Goal: Task Accomplishment & Management: Use online tool/utility

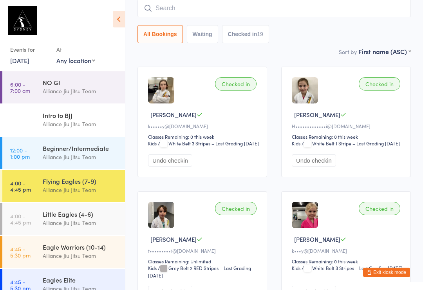
scroll to position [76, 0]
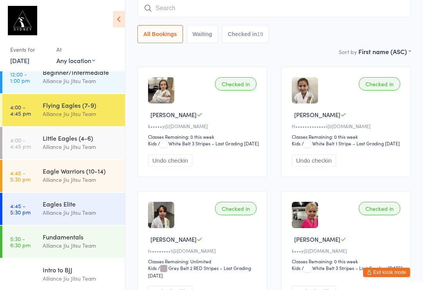
click at [43, 224] on div "Eagles Elite Alliance Jiu Jitsu Team" at bounding box center [84, 208] width 82 height 31
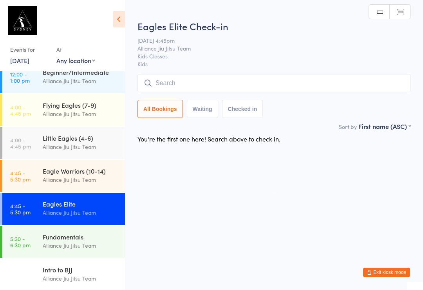
click at [47, 245] on div "Alliance Jiu Jitsu Team" at bounding box center [81, 245] width 76 height 9
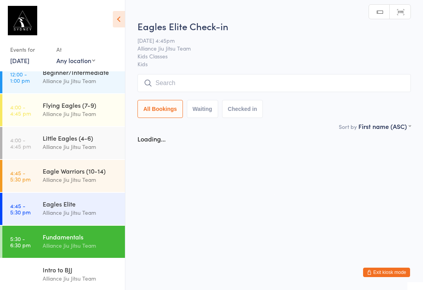
click at [262, 91] on input "search" at bounding box center [273, 83] width 273 height 18
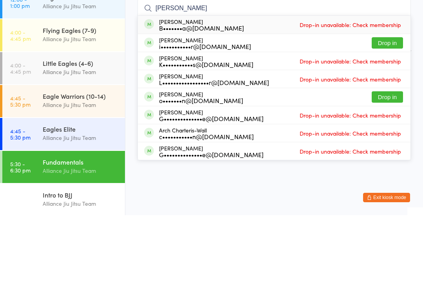
type input "[PERSON_NAME]"
click at [393, 112] on button "Drop in" at bounding box center [387, 117] width 31 height 11
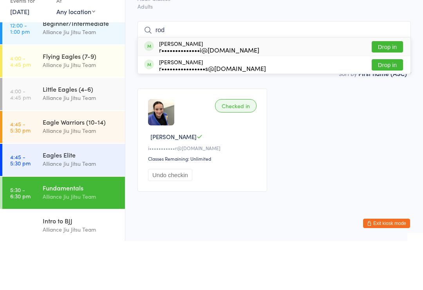
type input "rod"
click at [378, 90] on button "Drop in" at bounding box center [387, 95] width 31 height 11
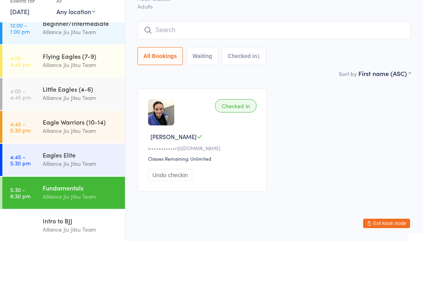
scroll to position [15, 0]
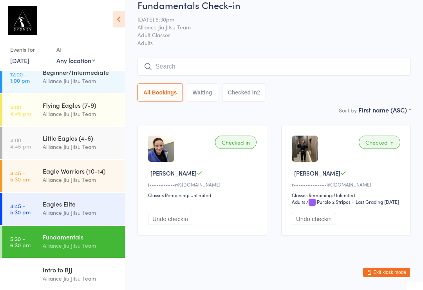
click at [98, 206] on div "Eagles Elite" at bounding box center [81, 203] width 76 height 9
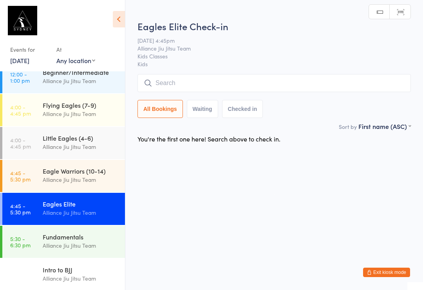
click at [101, 175] on div "Eagle Warriors (10-14)" at bounding box center [81, 170] width 76 height 9
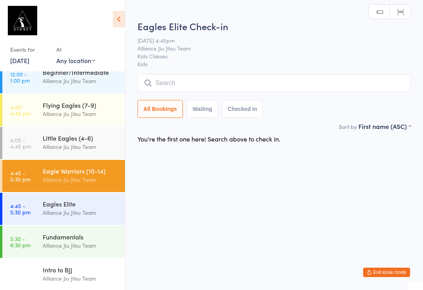
click at [256, 83] on input "search" at bounding box center [273, 83] width 273 height 18
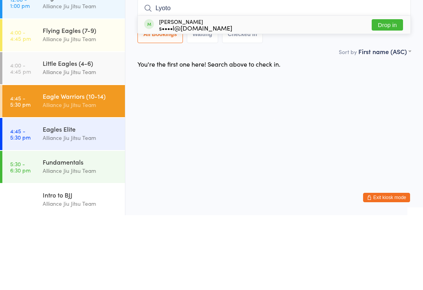
type input "Lyoto"
click at [391, 94] on button "Drop in" at bounding box center [387, 99] width 31 height 11
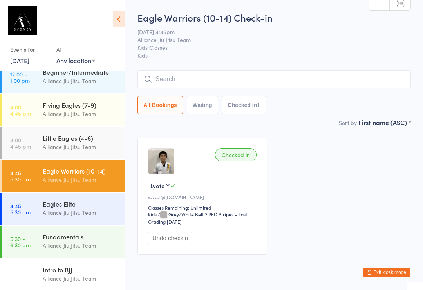
click at [293, 87] on input "search" at bounding box center [273, 79] width 273 height 18
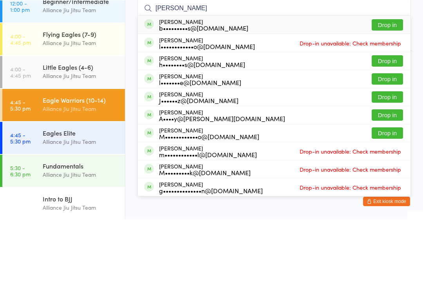
type input "[PERSON_NAME]"
click at [397, 90] on button "Drop in" at bounding box center [387, 95] width 31 height 11
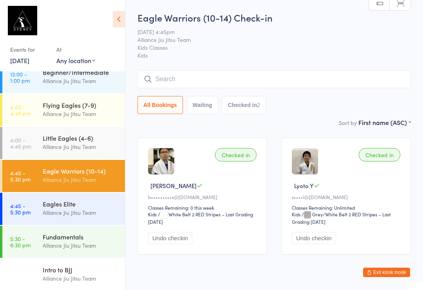
click at [173, 83] on input "search" at bounding box center [273, 79] width 273 height 18
click at [170, 80] on input "search" at bounding box center [273, 79] width 273 height 18
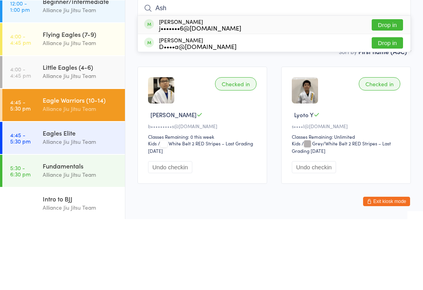
type input "Ash"
click at [376, 90] on button "Drop in" at bounding box center [387, 95] width 31 height 11
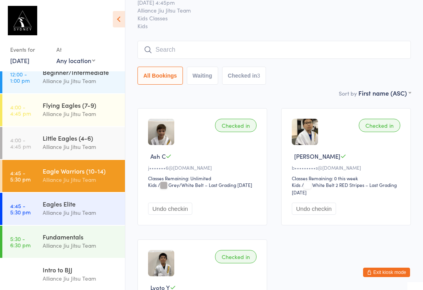
scroll to position [27, 0]
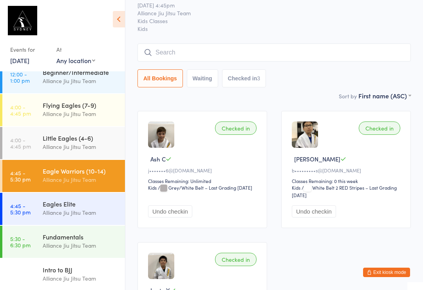
click at [352, 40] on div "Eagle Warriors (10-14) Check-in [DATE] 4:45pm Alliance Jiu Jitsu Team Kids Clas…" at bounding box center [273, 37] width 273 height 107
click at [347, 52] on input "search" at bounding box center [273, 52] width 273 height 18
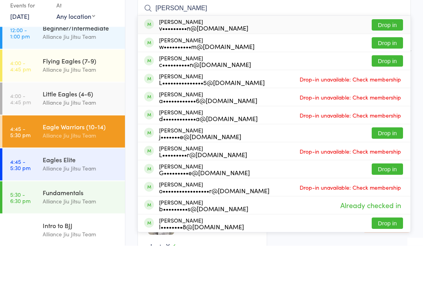
type input "[PERSON_NAME]"
click at [390, 82] on button "Drop in" at bounding box center [387, 87] width 31 height 11
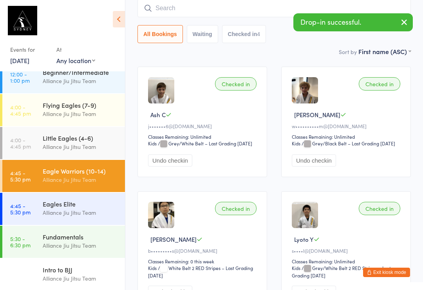
click at [263, 9] on input "search" at bounding box center [273, 8] width 273 height 18
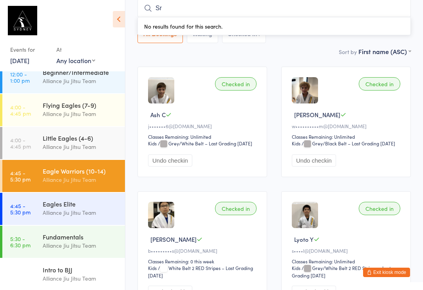
type input "S"
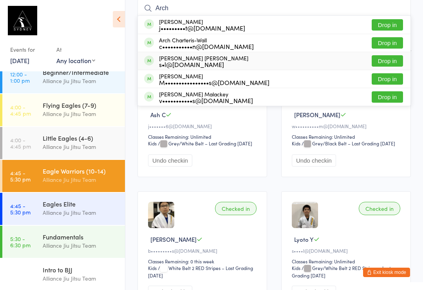
type input "Arch"
click at [212, 60] on div "[PERSON_NAME] [PERSON_NAME] s•l@[DOMAIN_NAME] Drop in" at bounding box center [274, 61] width 272 height 18
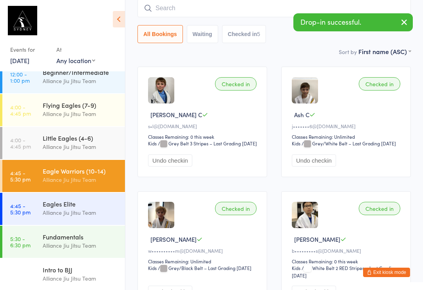
click at [166, 10] on input "search" at bounding box center [273, 8] width 273 height 18
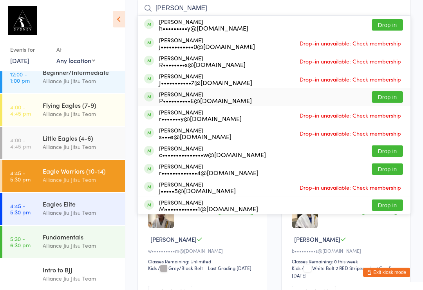
type input "[PERSON_NAME]"
click at [171, 102] on div "P••••••••••E@[DOMAIN_NAME]" at bounding box center [205, 100] width 93 height 6
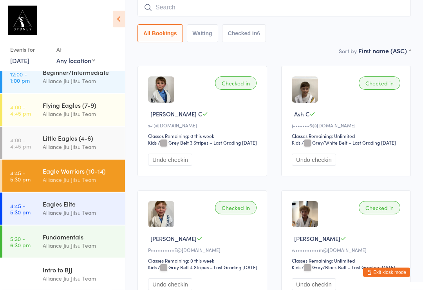
scroll to position [72, 0]
click at [283, 15] on input "search" at bounding box center [273, 7] width 273 height 18
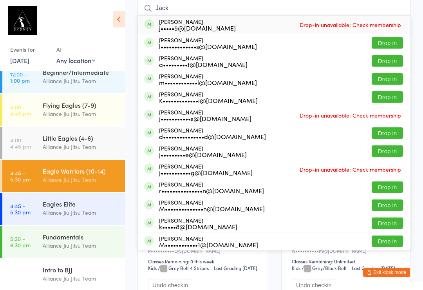
type input "Jack"
click at [391, 63] on button "Drop in" at bounding box center [387, 60] width 31 height 11
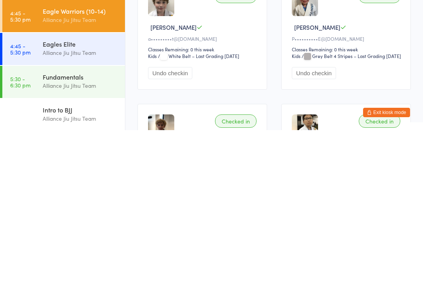
scroll to position [9, 0]
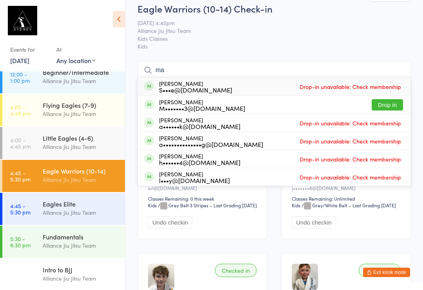
type input "m"
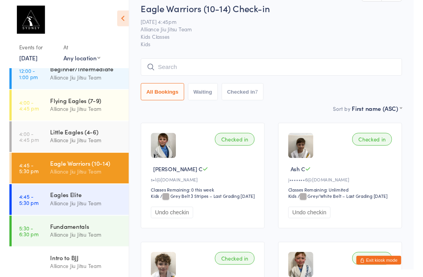
scroll to position [20, 0]
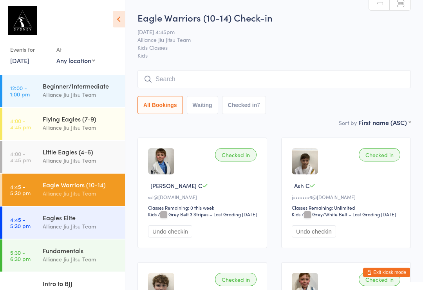
scroll to position [65, 0]
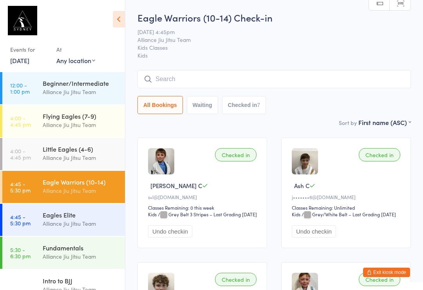
click at [74, 245] on div "Fundamentals" at bounding box center [81, 247] width 76 height 9
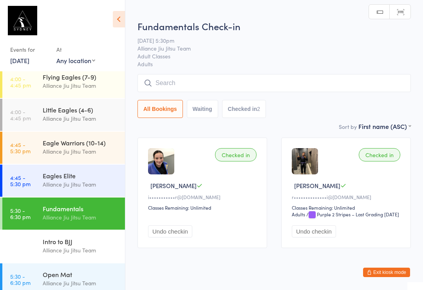
scroll to position [116, 0]
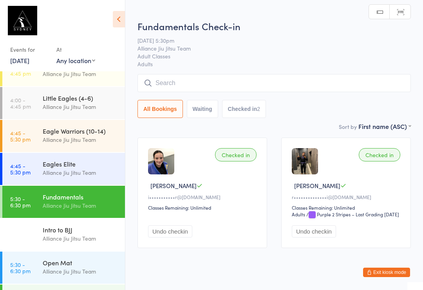
click at [182, 88] on input "search" at bounding box center [273, 83] width 273 height 18
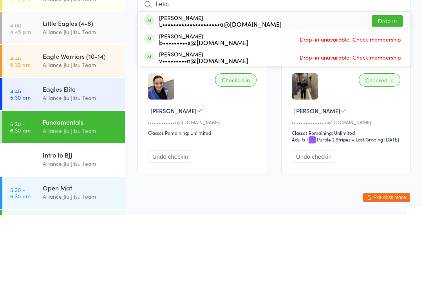
type input "Letic"
click at [382, 90] on button "Drop in" at bounding box center [387, 95] width 31 height 11
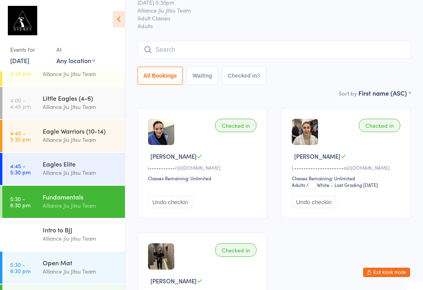
click at [239, 47] on input "search" at bounding box center [273, 50] width 273 height 18
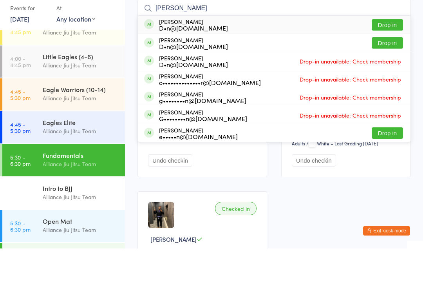
type input "Brooks"
click at [386, 61] on button "Drop in" at bounding box center [387, 66] width 31 height 11
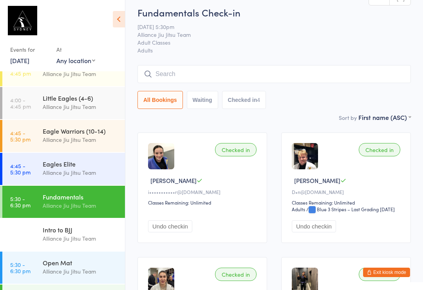
scroll to position [0, 0]
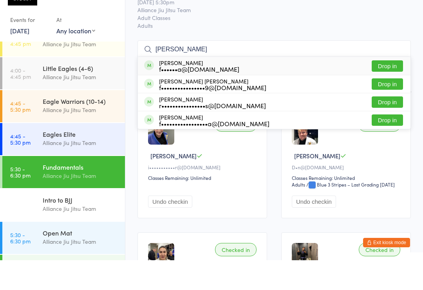
type input "fernanda"
click at [390, 108] on button "Drop in" at bounding box center [387, 113] width 31 height 11
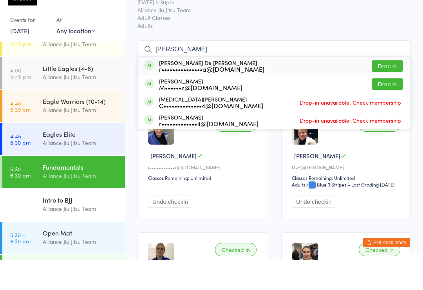
type input "philomena"
click at [392, 90] on button "Drop in" at bounding box center [387, 95] width 31 height 11
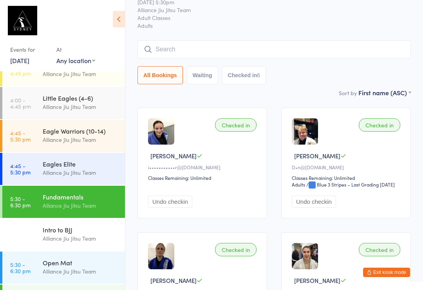
click at [92, 198] on div "Fundamentals" at bounding box center [81, 196] width 76 height 9
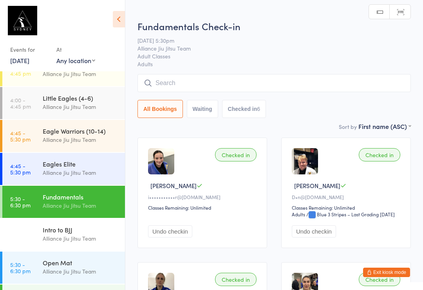
click at [222, 78] on input "search" at bounding box center [273, 83] width 273 height 18
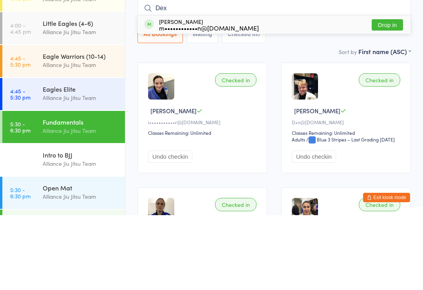
type input "Dex"
click at [388, 94] on button "Drop in" at bounding box center [387, 99] width 31 height 11
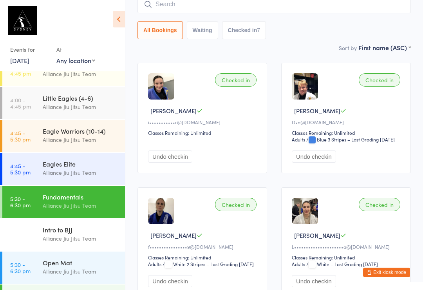
click at [95, 202] on div "Alliance Jiu Jitsu Team" at bounding box center [81, 205] width 76 height 9
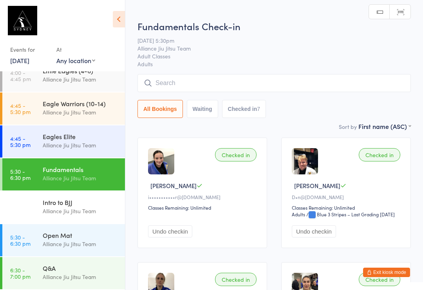
scroll to position [143, 0]
click at [98, 248] on div "Alliance Jiu Jitsu Team" at bounding box center [81, 243] width 76 height 9
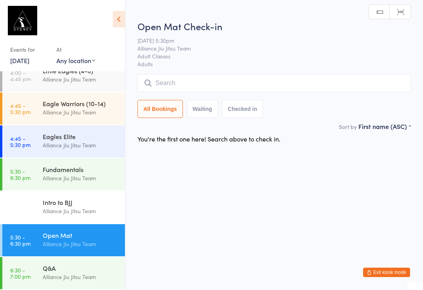
click at [90, 178] on div "Alliance Jiu Jitsu Team" at bounding box center [81, 177] width 76 height 9
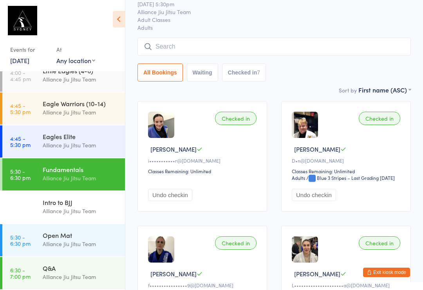
scroll to position [131, 0]
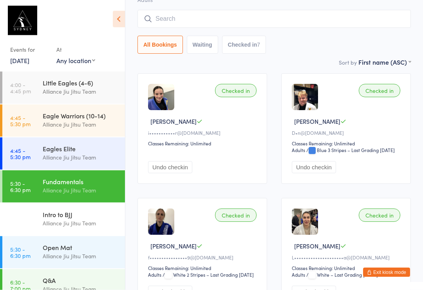
click at [310, 17] on input "search" at bounding box center [273, 19] width 273 height 18
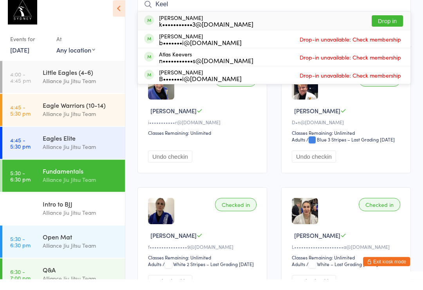
type input "Keel"
click at [388, 26] on button "Drop in" at bounding box center [387, 31] width 31 height 11
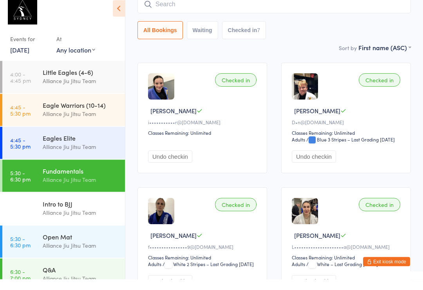
scroll to position [75, 0]
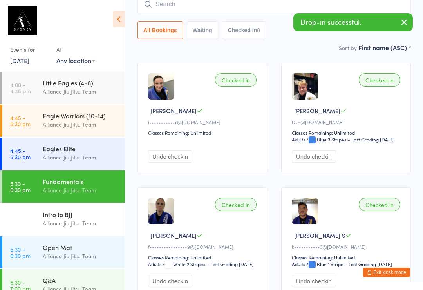
click at [233, 7] on input "search" at bounding box center [273, 4] width 273 height 18
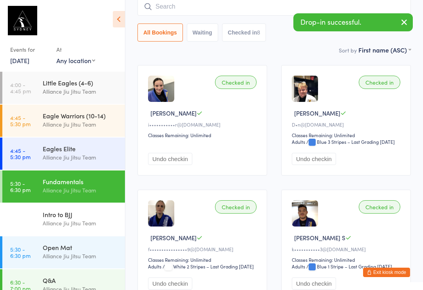
scroll to position [71, 0]
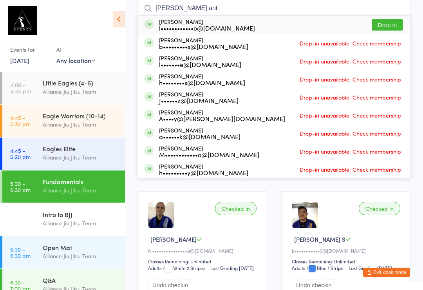
type input "Lucas Mario ant"
click at [260, 23] on div "Lucas Anthero l••••••••••••o@gmail.com Drop in" at bounding box center [274, 25] width 272 height 18
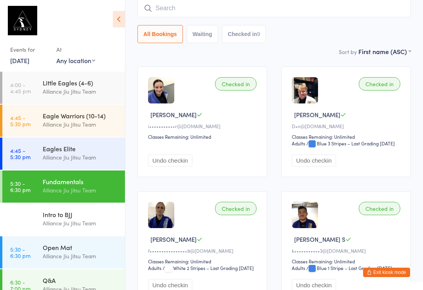
click at [178, 9] on input "search" at bounding box center [273, 8] width 273 height 18
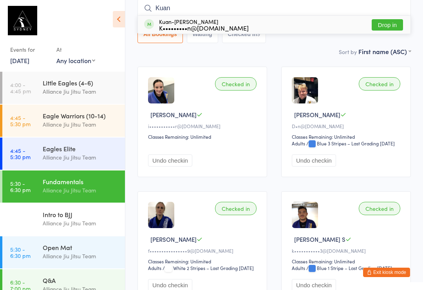
type input "Kuan"
click at [335, 23] on div "Kuan-Kuan Tian K•••••••••n@gmail.com Drop in" at bounding box center [274, 25] width 272 height 18
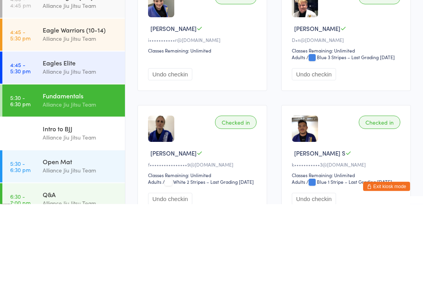
scroll to position [9, 0]
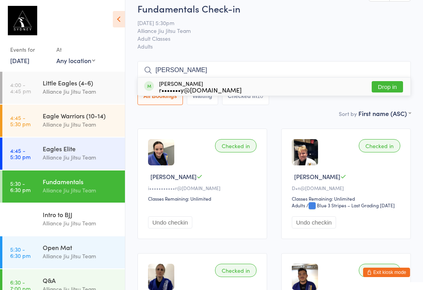
type input "Blake"
click at [380, 89] on button "Drop in" at bounding box center [387, 86] width 31 height 11
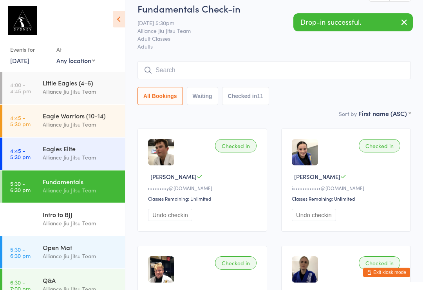
click at [271, 79] on input "search" at bounding box center [273, 70] width 273 height 18
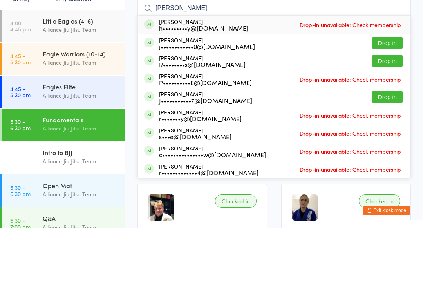
type input "J"
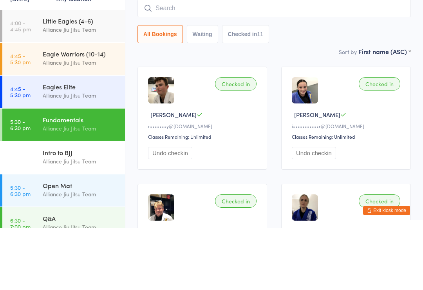
click at [393, 87] on div "All Bookings Waiting Checked in 11" at bounding box center [273, 96] width 273 height 18
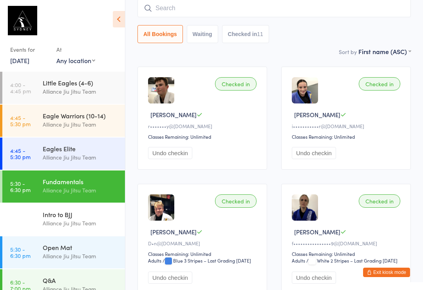
click at [265, 11] on input "search" at bounding box center [273, 8] width 273 height 18
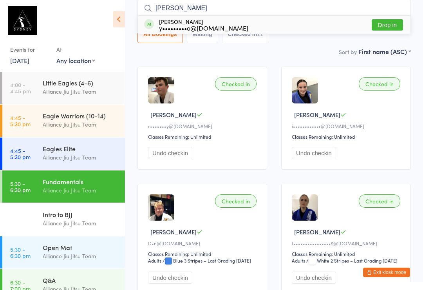
type input "Yan"
click at [229, 29] on div "Yan De Souza Adelino y•••••••••o@gmail.com Drop in" at bounding box center [274, 25] width 272 height 18
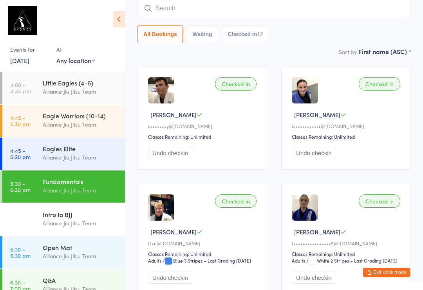
click at [267, 14] on input "search" at bounding box center [273, 8] width 273 height 18
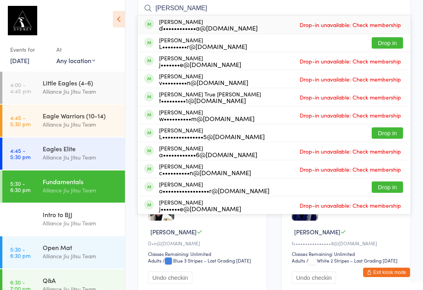
type input "Leonard"
click at [387, 39] on button "Drop in" at bounding box center [387, 42] width 31 height 11
